Goal: Task Accomplishment & Management: Use online tool/utility

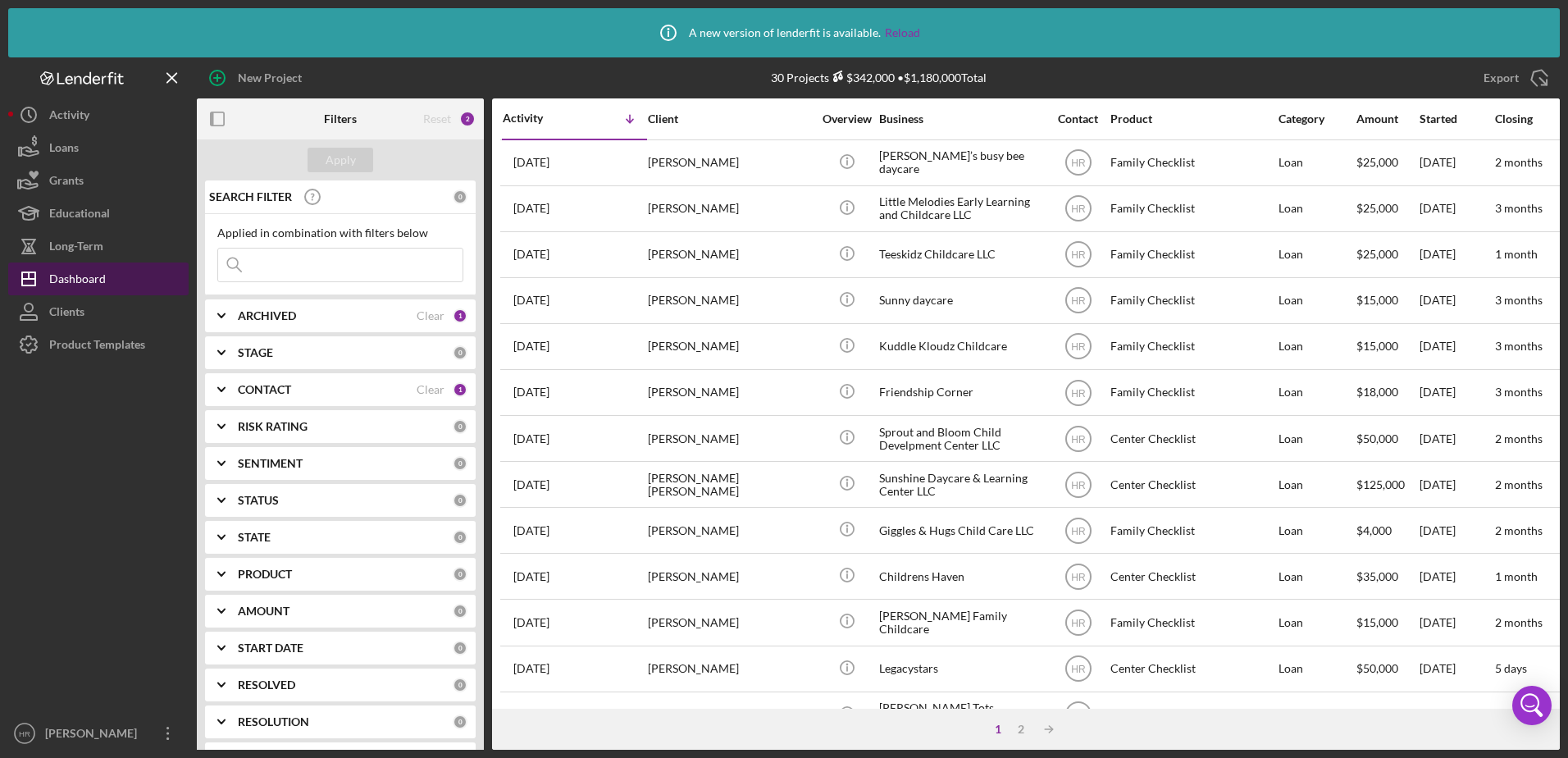
drag, startPoint x: 112, startPoint y: 333, endPoint x: 107, endPoint y: 291, distance: 42.3
click at [112, 333] on div "Product Templates" at bounding box center [97, 347] width 96 height 37
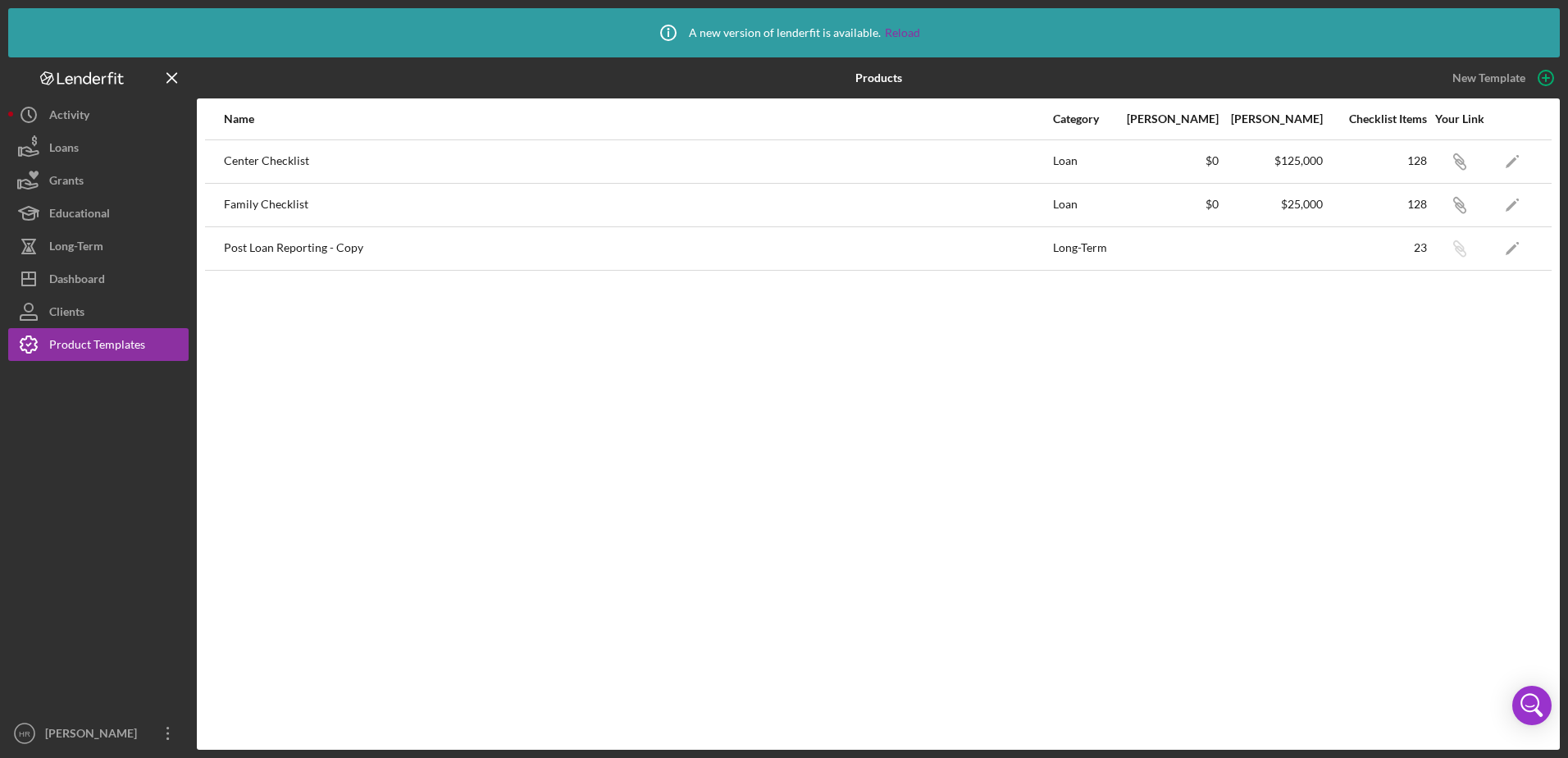
click at [112, 265] on div "Icon/Info A new version of lenderfit is available. Reload Products New Template…" at bounding box center [784, 379] width 1568 height 758
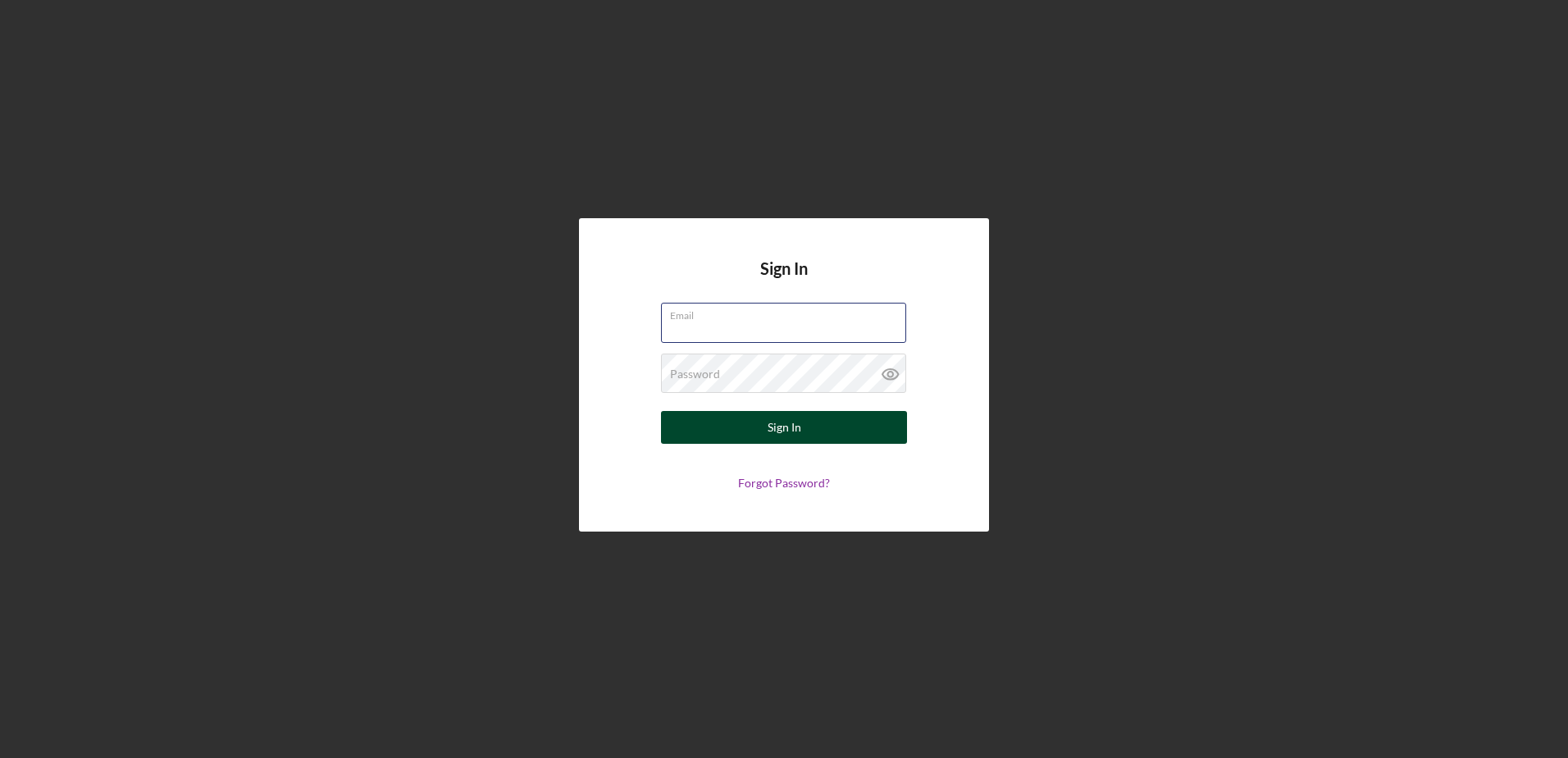
type input "[EMAIL_ADDRESS][DOMAIN_NAME]"
click at [777, 415] on div "Sign In" at bounding box center [784, 426] width 34 height 33
